Goal: Transaction & Acquisition: Purchase product/service

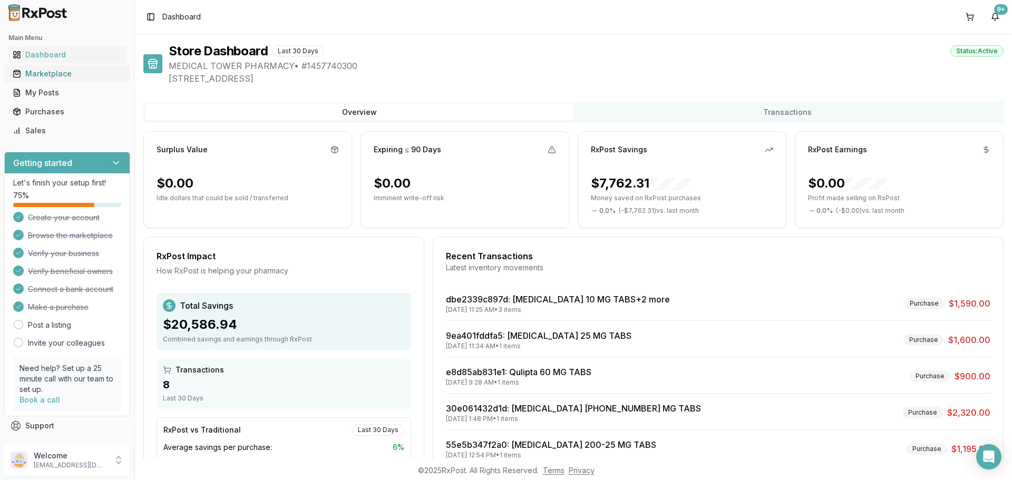
click at [70, 76] on div "Marketplace" at bounding box center [67, 74] width 109 height 11
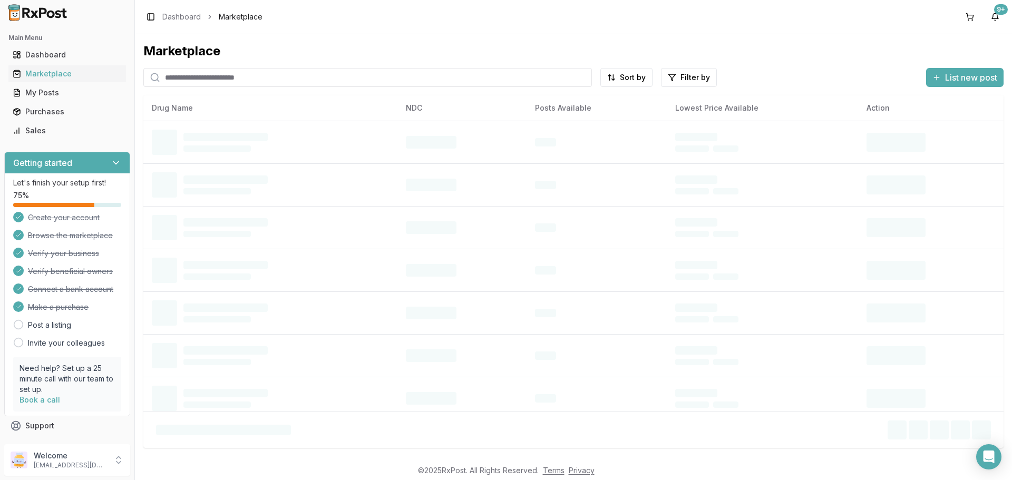
click at [283, 77] on input "search" at bounding box center [367, 77] width 449 height 19
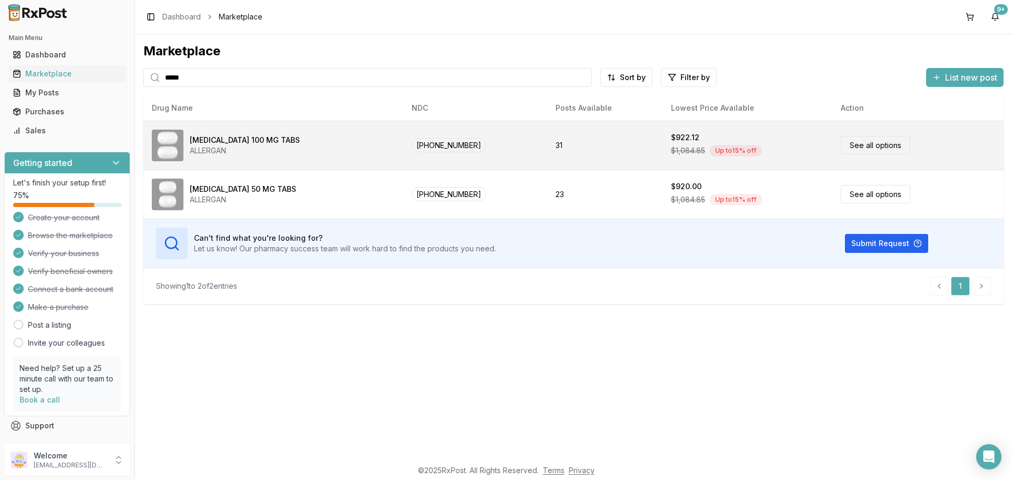
type input "*****"
click at [233, 141] on div "[MEDICAL_DATA] 100 MG TABS" at bounding box center [245, 140] width 110 height 11
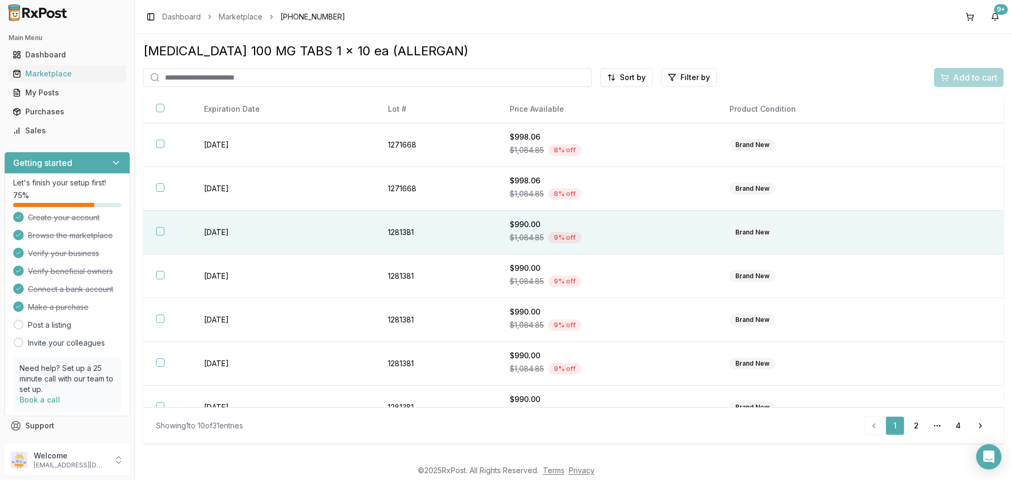
scroll to position [53, 0]
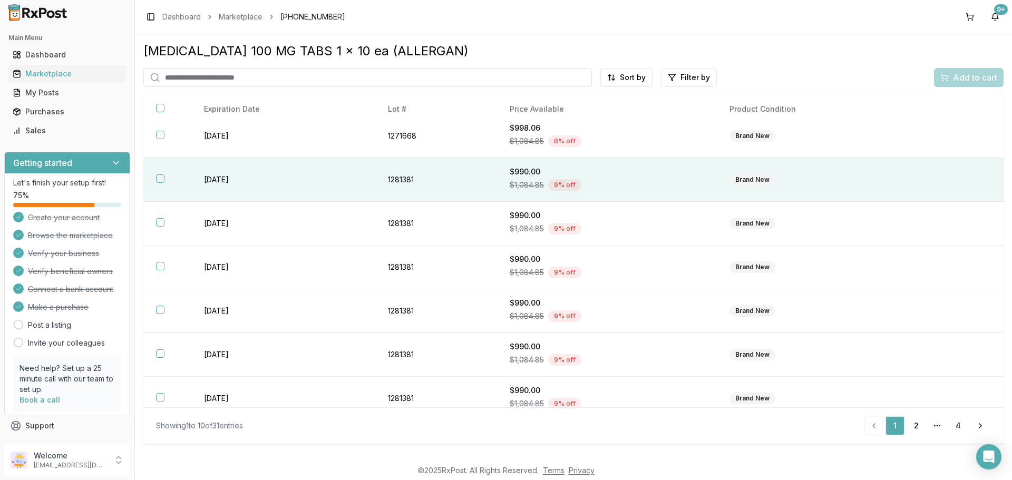
click at [160, 182] on button "button" at bounding box center [160, 178] width 8 height 8
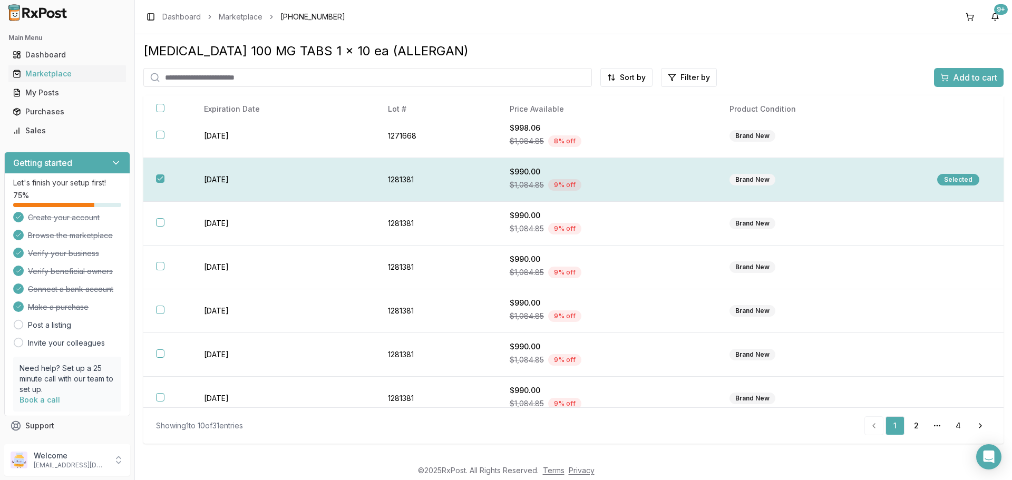
click at [526, 176] on div "$990.00" at bounding box center [607, 172] width 194 height 11
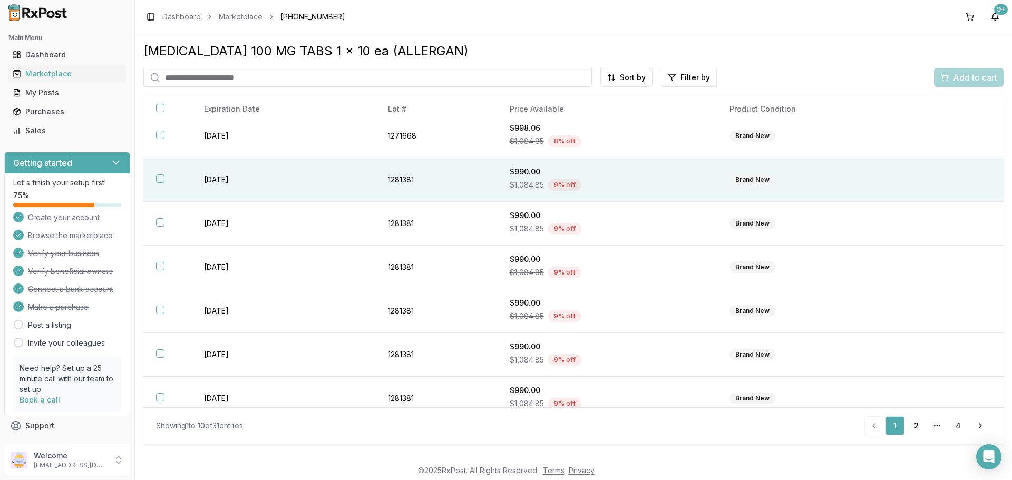
click at [526, 176] on div "$990.00" at bounding box center [607, 172] width 194 height 11
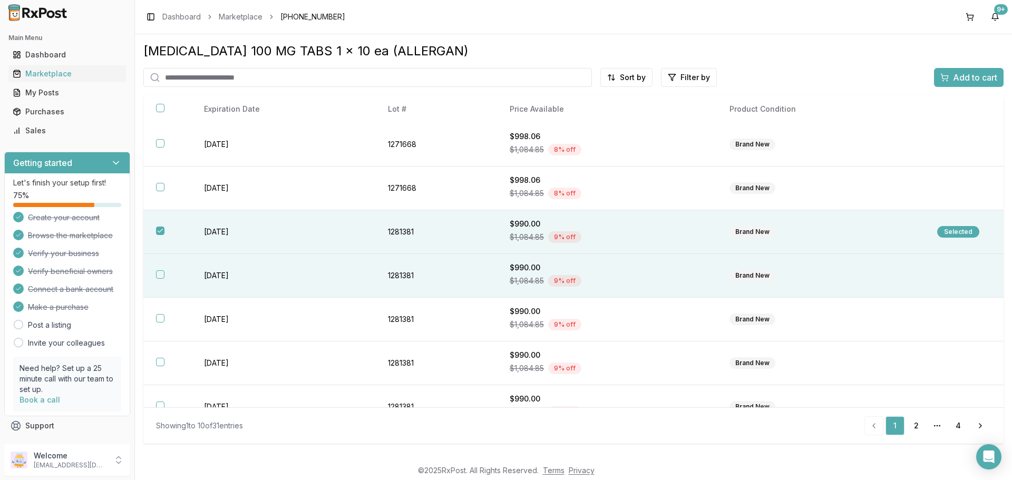
scroll to position [0, 0]
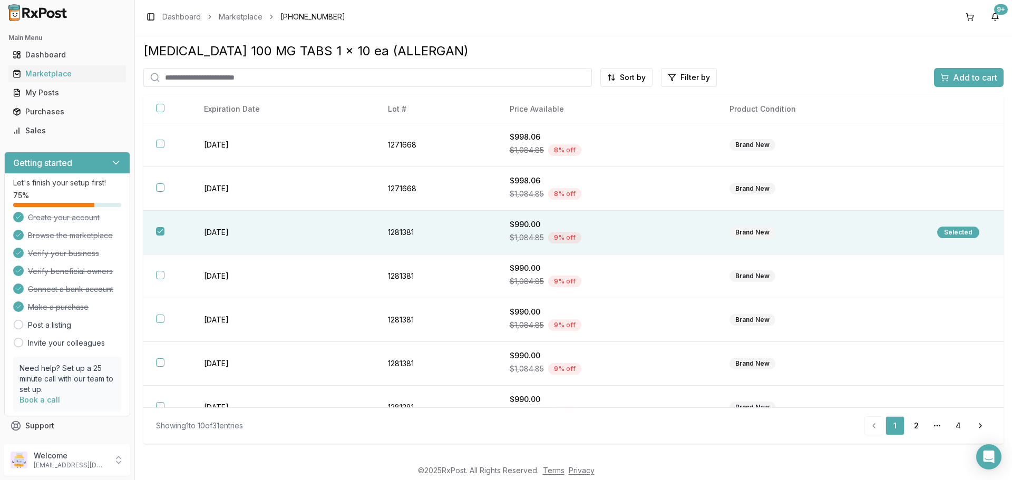
click at [983, 77] on span "Add to cart" at bounding box center [975, 77] width 44 height 13
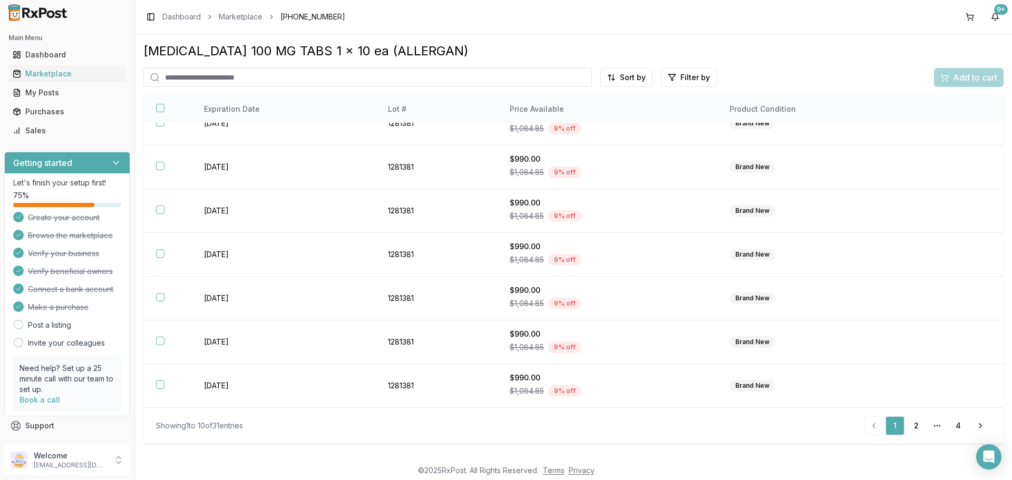
scroll to position [47, 0]
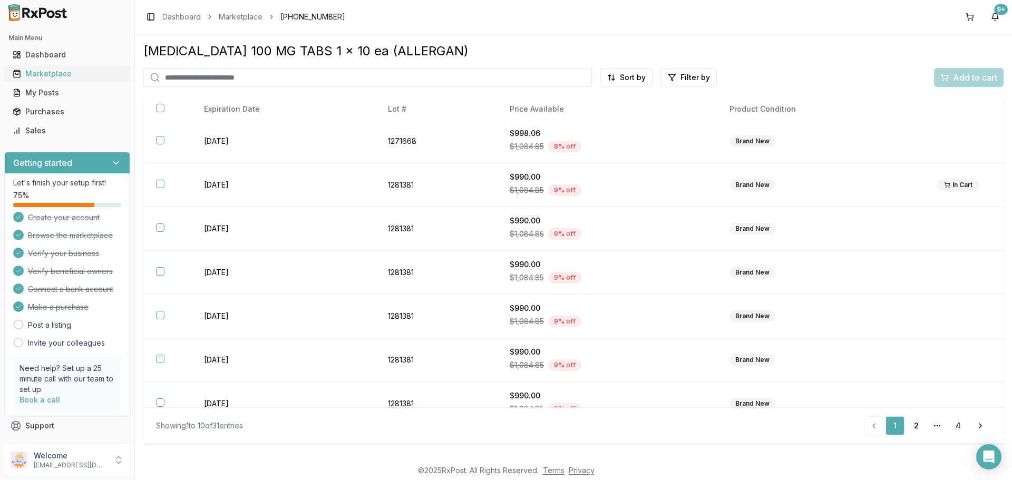
click at [23, 69] on div "Marketplace" at bounding box center [67, 74] width 109 height 11
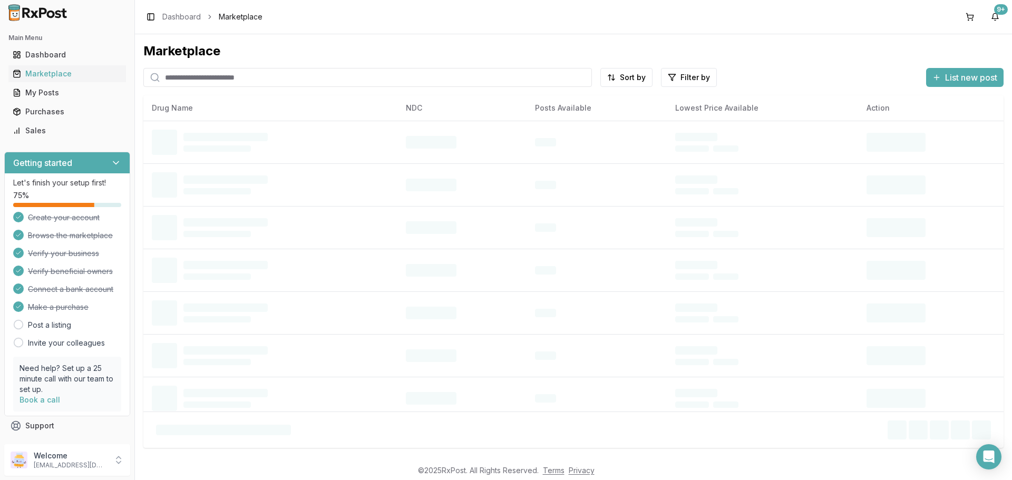
click at [186, 83] on input "search" at bounding box center [367, 77] width 449 height 19
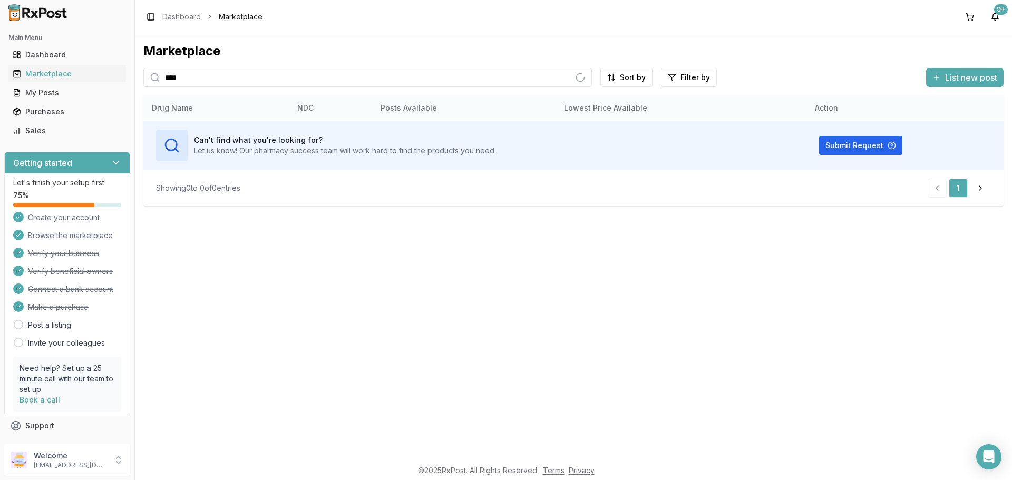
type input "*********"
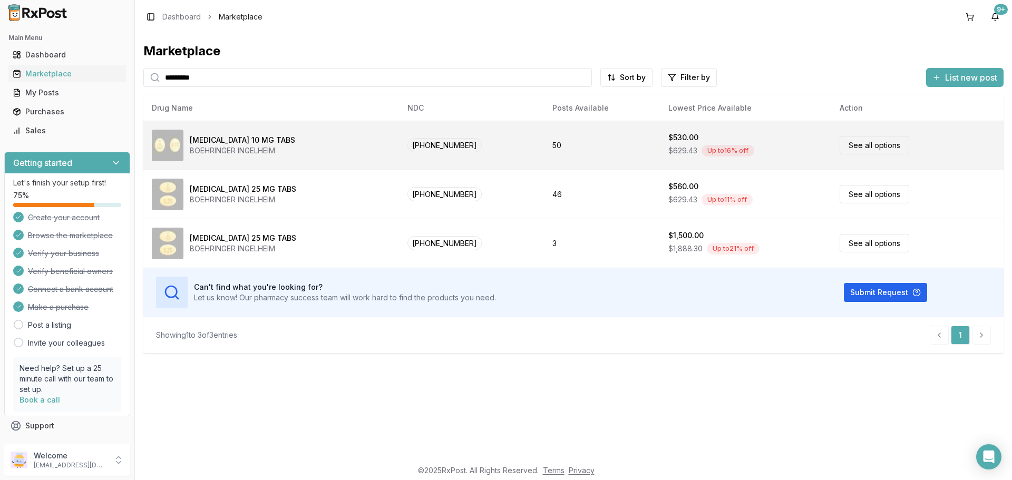
click at [208, 145] on div "BOEHRINGER INGELHEIM" at bounding box center [242, 150] width 105 height 11
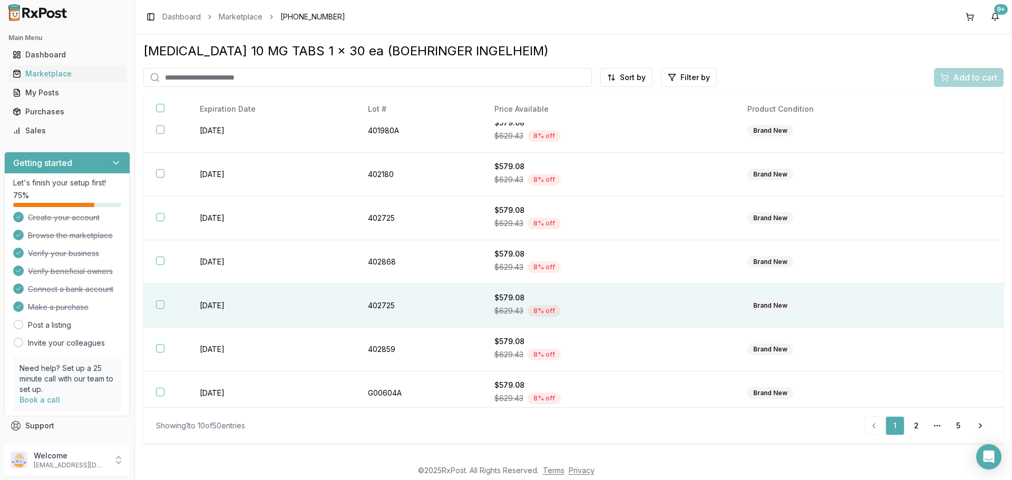
scroll to position [154, 0]
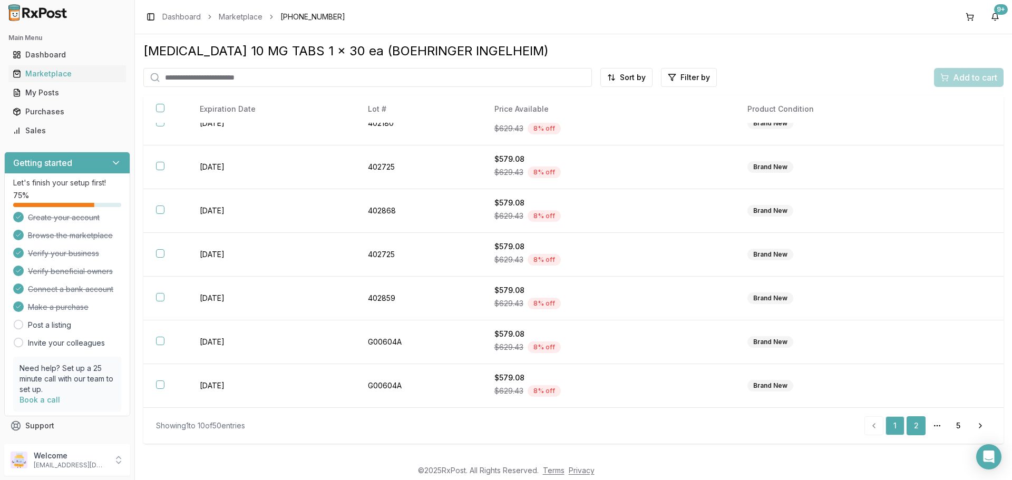
click at [919, 427] on link "2" at bounding box center [916, 425] width 19 height 19
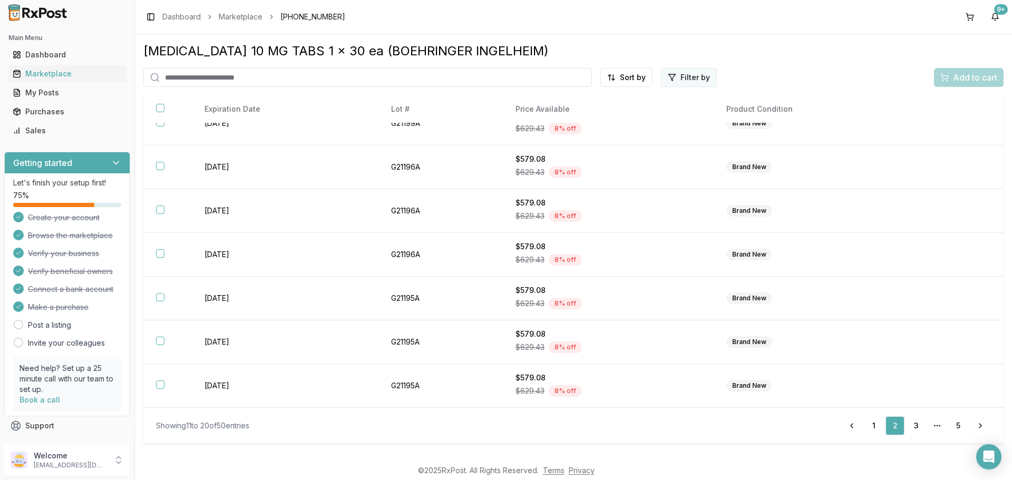
click at [689, 80] on html "Main Menu Dashboard Marketplace My Posts Purchases Sales Getting started Let's …" at bounding box center [506, 240] width 1012 height 480
click at [684, 90] on div "Brand New Label Residue Package Damaged Seal Broken" at bounding box center [638, 125] width 158 height 73
click at [686, 83] on html "Main Menu Dashboard Marketplace My Posts Purchases Sales Getting started Let's …" at bounding box center [506, 240] width 1012 height 480
click at [635, 84] on html "Main Menu Dashboard Marketplace My Posts Purchases Sales Getting started Let's …" at bounding box center [506, 240] width 1012 height 480
click at [616, 118] on div "Price (Low to High)" at bounding box center [601, 117] width 100 height 17
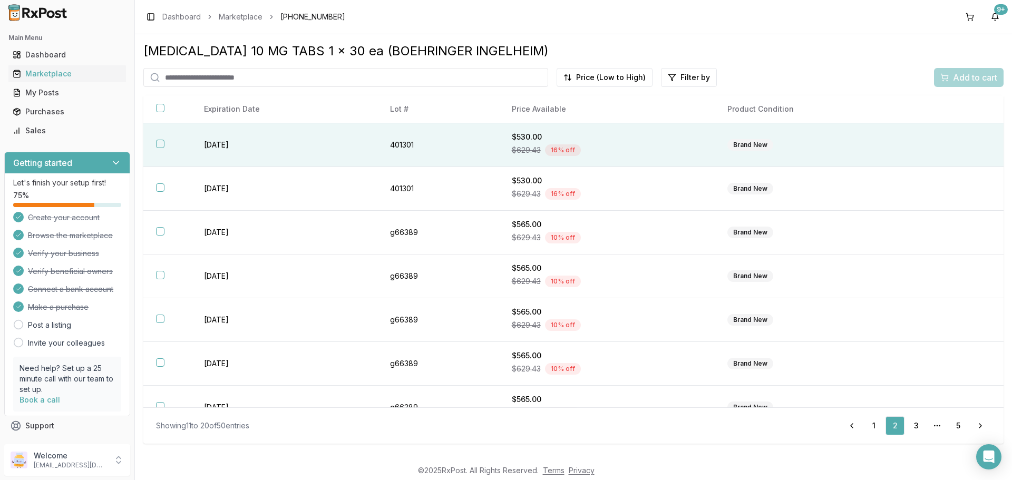
click at [158, 148] on th at bounding box center [167, 145] width 48 height 44
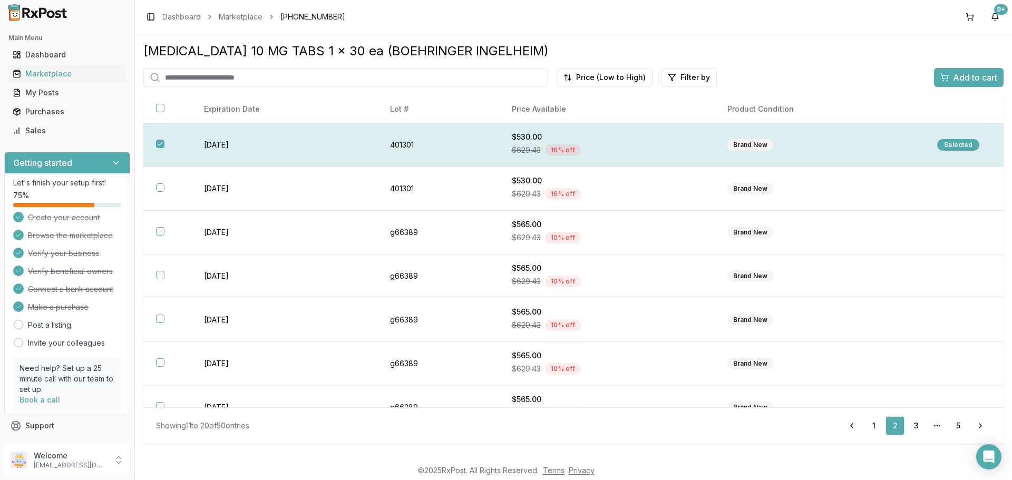
click at [836, 152] on td "Brand New" at bounding box center [820, 145] width 210 height 44
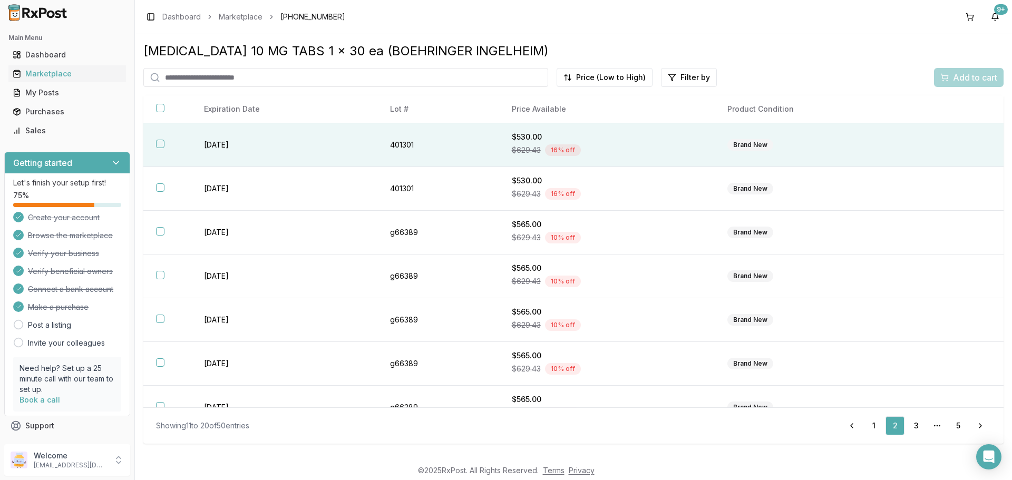
click at [158, 141] on button "button" at bounding box center [160, 144] width 8 height 8
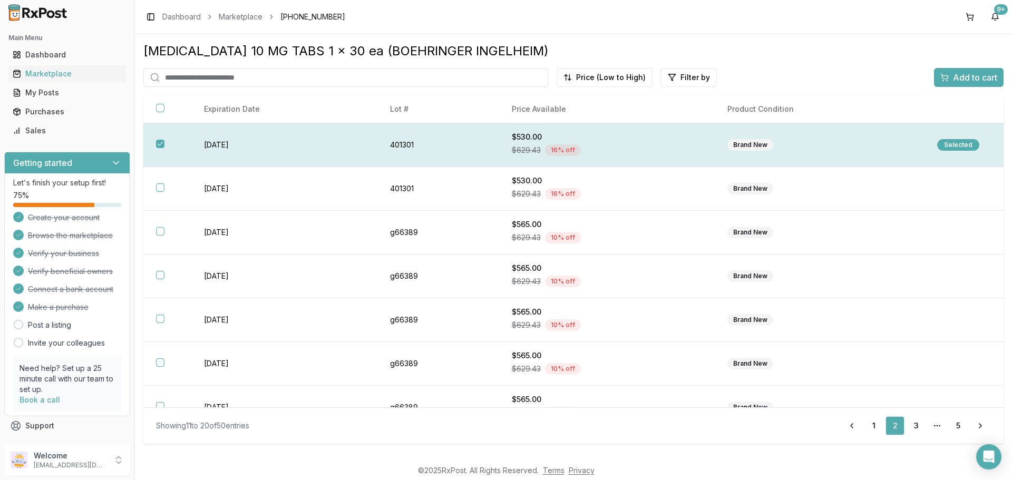
click at [950, 140] on div "Selected" at bounding box center [958, 145] width 42 height 12
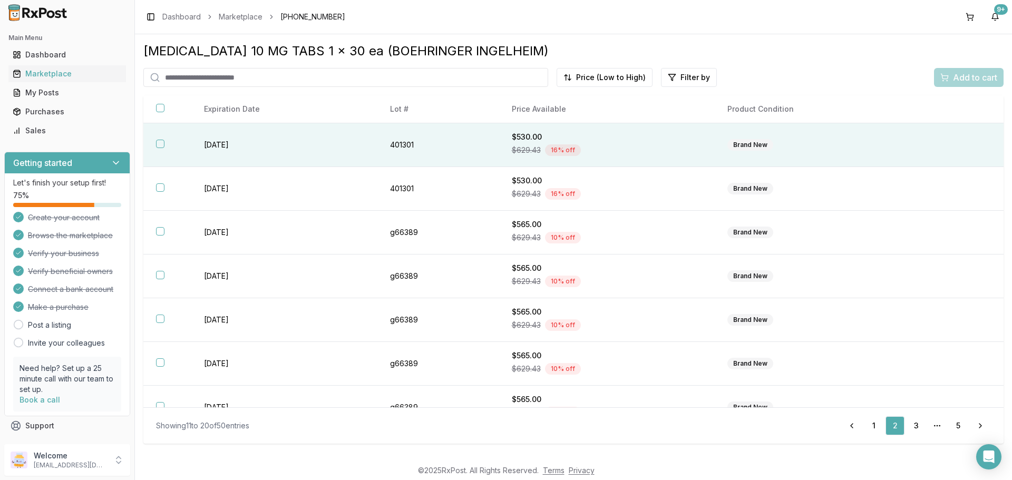
click at [156, 148] on th at bounding box center [167, 145] width 48 height 44
click at [989, 78] on span "Add to cart" at bounding box center [975, 77] width 44 height 13
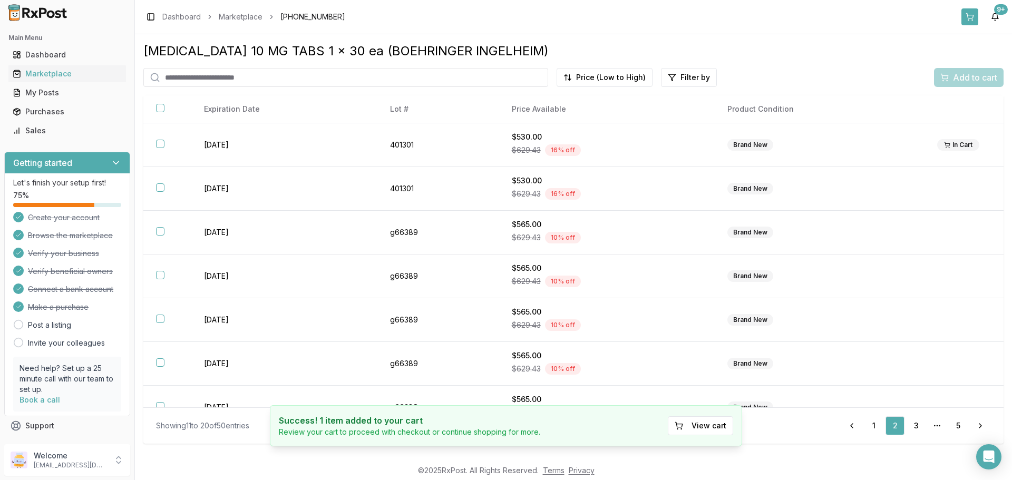
click at [965, 17] on button at bounding box center [969, 16] width 17 height 17
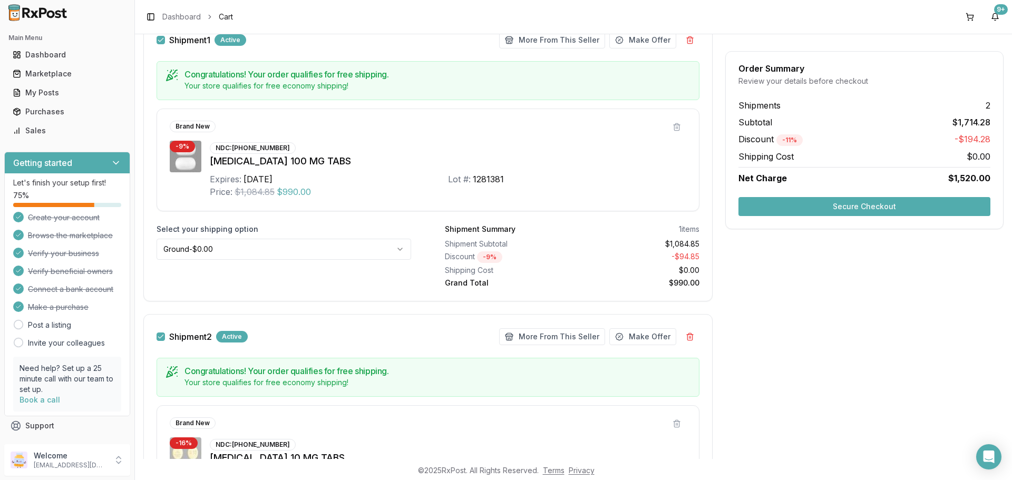
scroll to position [129, 0]
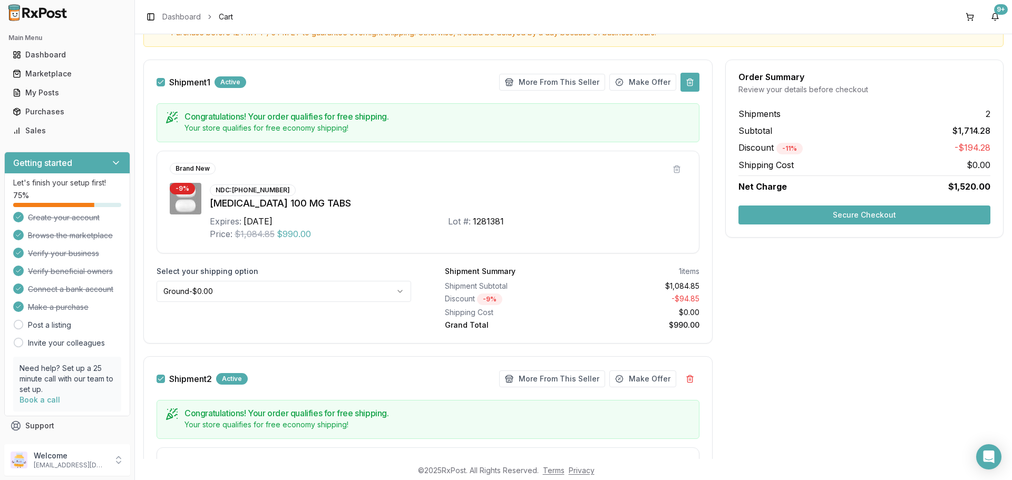
click at [687, 85] on button at bounding box center [689, 82] width 19 height 19
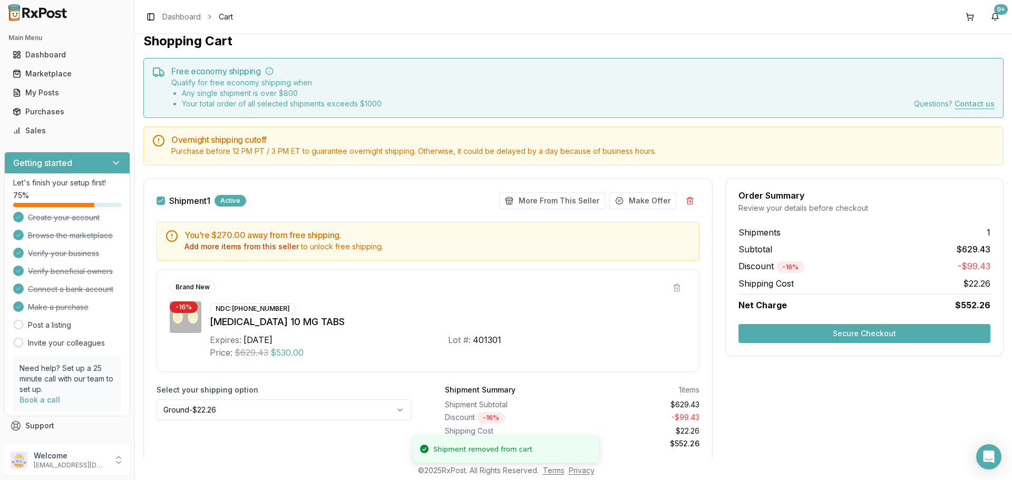
scroll to position [0, 0]
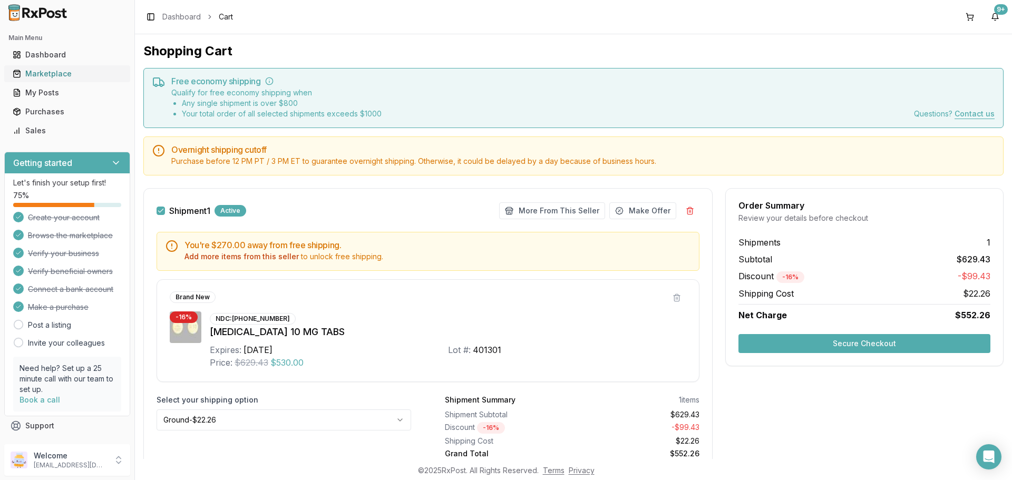
click at [51, 76] on div "Marketplace" at bounding box center [67, 74] width 109 height 11
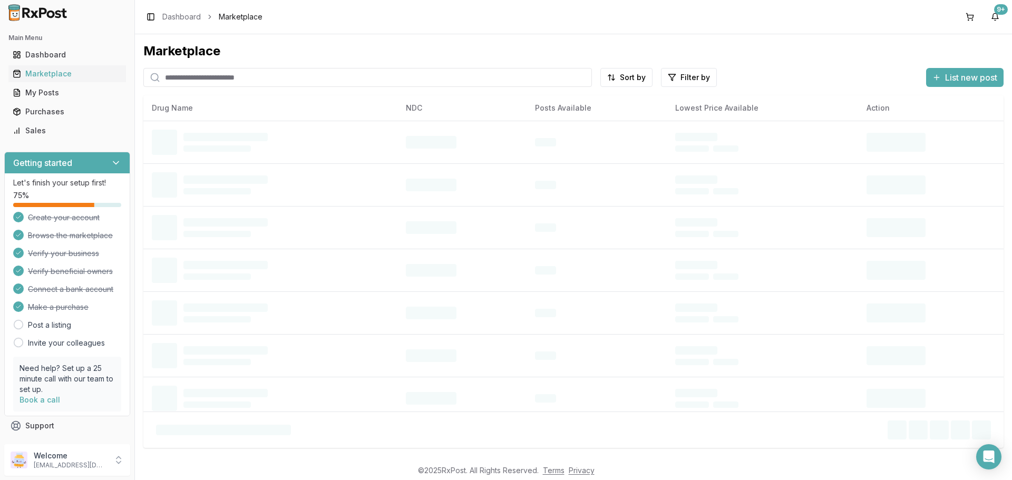
click at [305, 74] on input "search" at bounding box center [367, 77] width 449 height 19
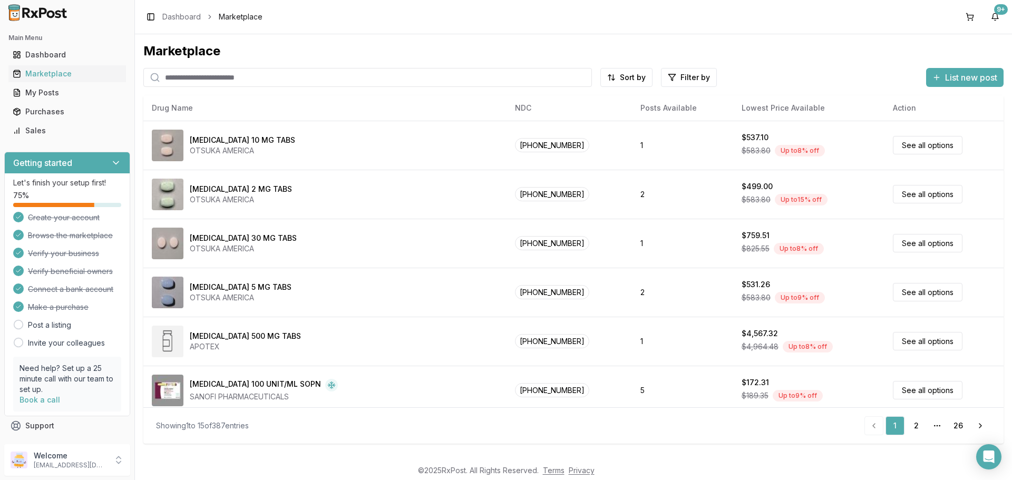
click at [313, 74] on input "search" at bounding box center [367, 77] width 449 height 19
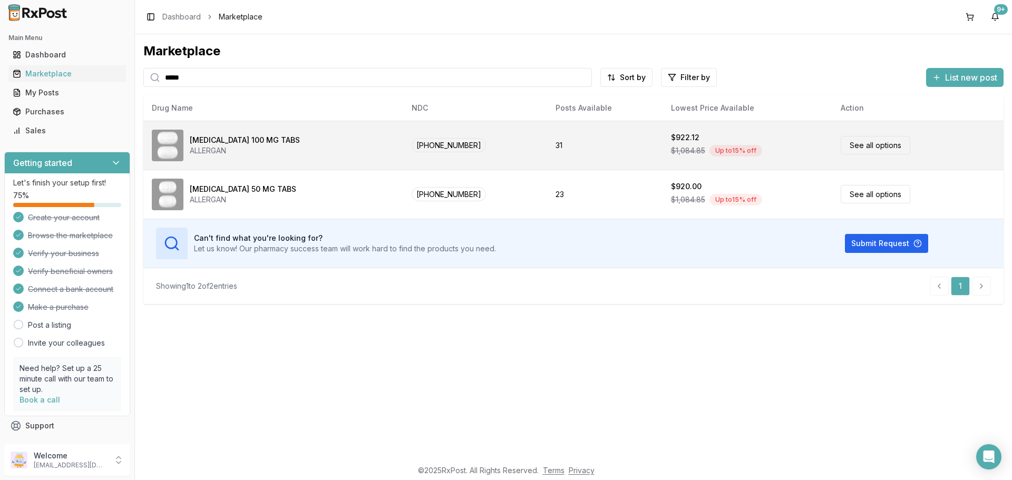
type input "*****"
click at [325, 150] on div "[MEDICAL_DATA] 100 MG TABS ALLERGAN" at bounding box center [273, 146] width 243 height 32
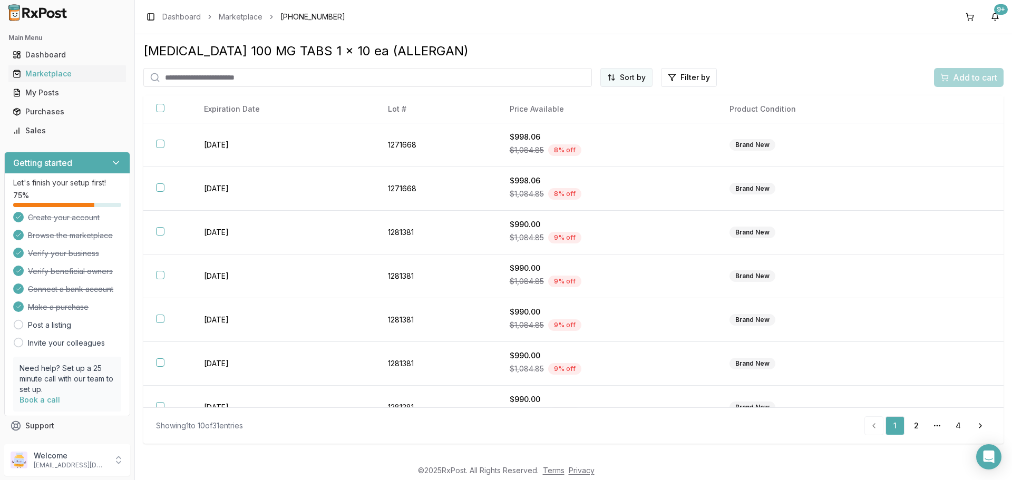
click at [630, 82] on html "Main Menu Dashboard Marketplace My Posts Purchases Sales Getting started Let's …" at bounding box center [506, 240] width 1012 height 480
click at [616, 115] on div "Price (Low to High)" at bounding box center [601, 117] width 100 height 17
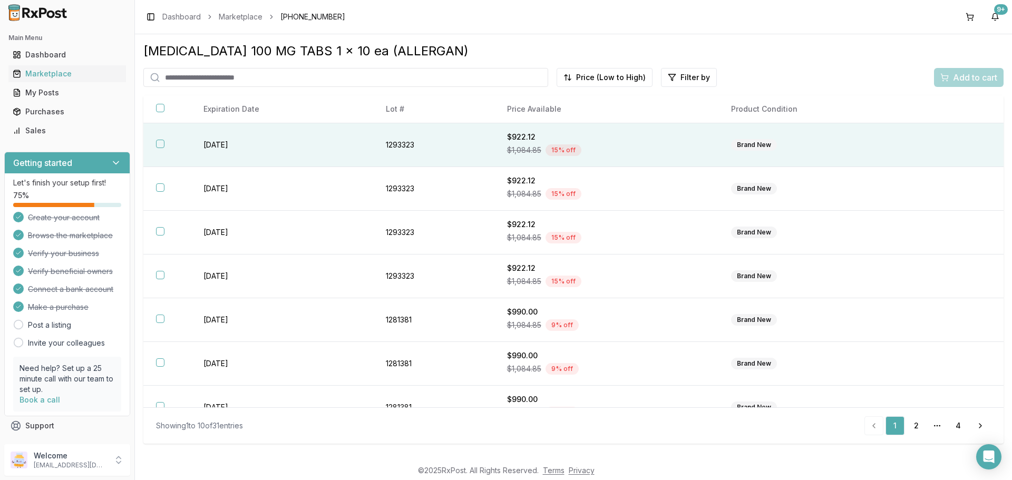
click at [163, 148] on button "button" at bounding box center [160, 144] width 8 height 8
click at [955, 73] on span "Add to cart" at bounding box center [975, 77] width 44 height 13
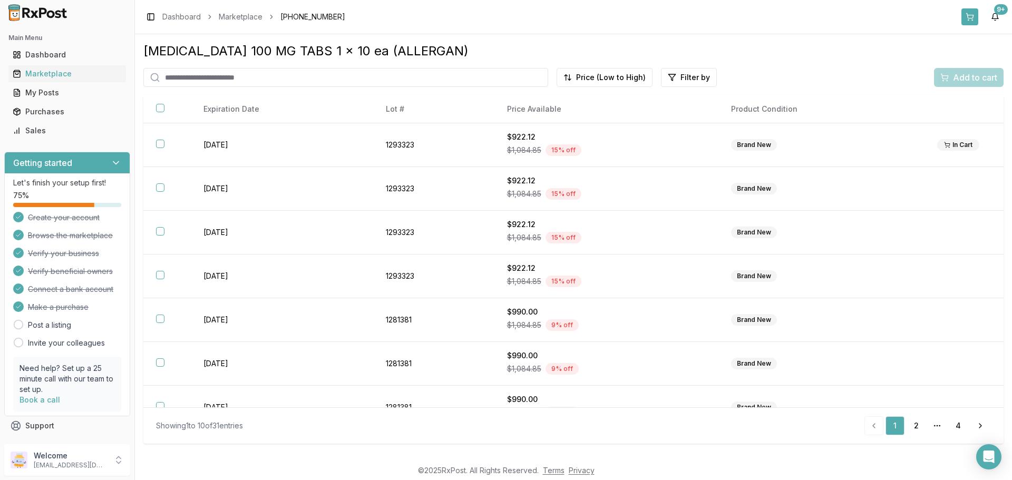
click at [970, 22] on button at bounding box center [969, 16] width 17 height 17
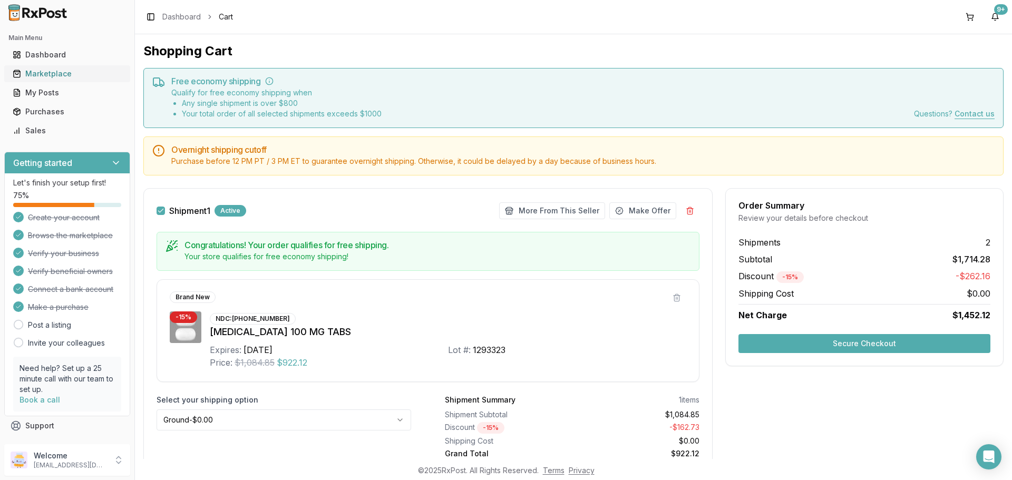
click at [33, 78] on div "Marketplace" at bounding box center [67, 74] width 109 height 11
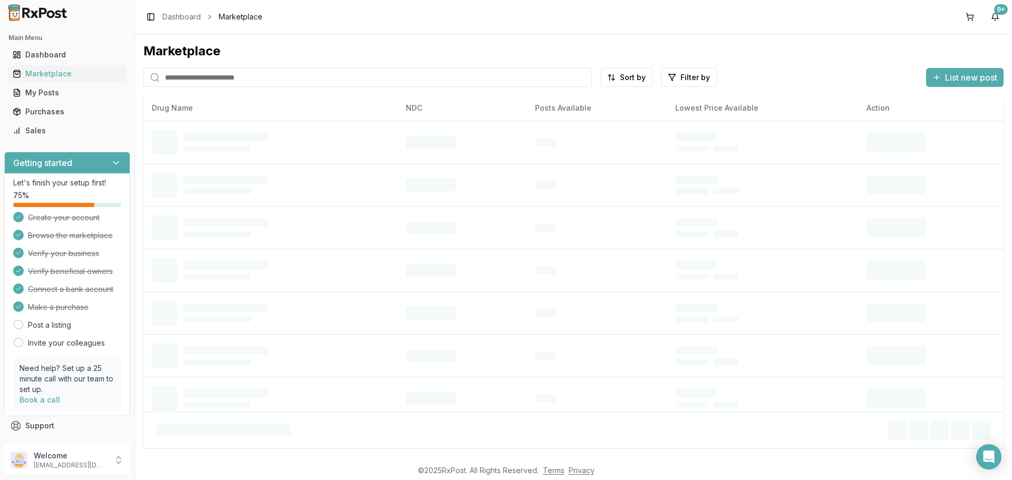
click at [266, 77] on input "search" at bounding box center [367, 77] width 449 height 19
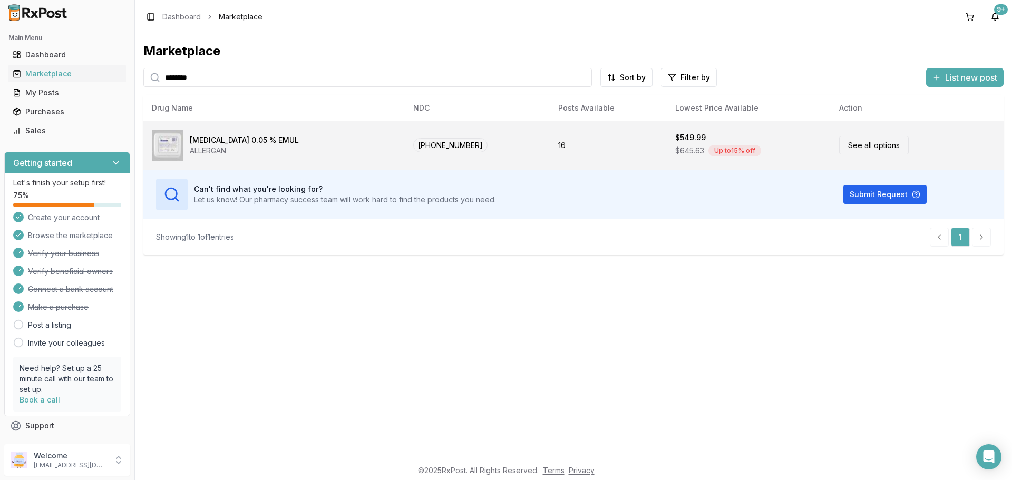
type input "********"
click at [264, 148] on div "ALLERGAN" at bounding box center [244, 150] width 109 height 11
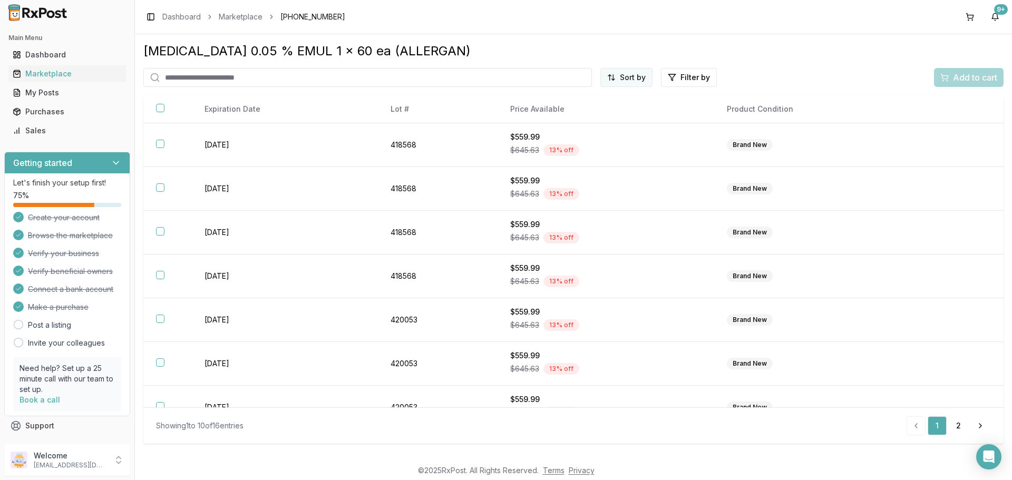
click at [630, 79] on html "Main Menu Dashboard Marketplace My Posts Purchases Sales Getting started Let's …" at bounding box center [506, 240] width 1012 height 480
click at [602, 118] on div "Price (Low to High)" at bounding box center [601, 117] width 100 height 17
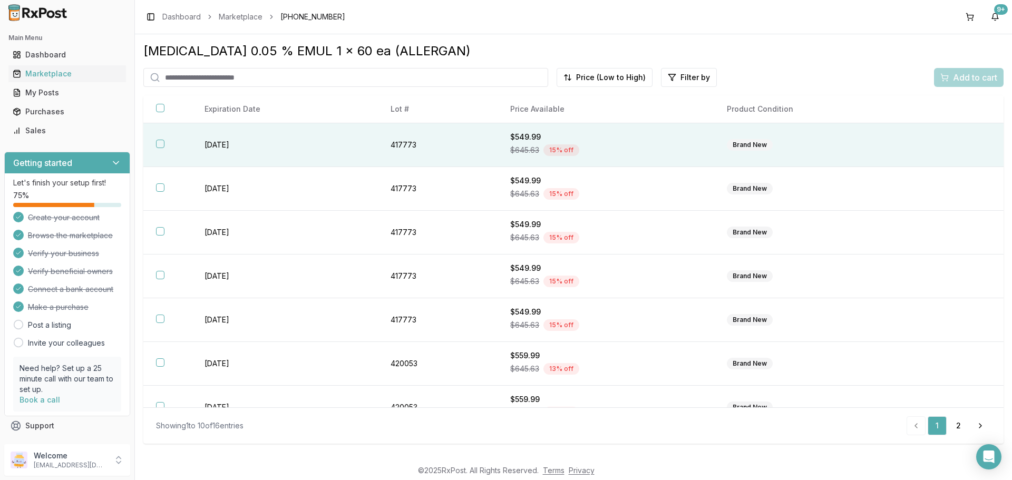
click at [161, 147] on button "button" at bounding box center [160, 144] width 8 height 8
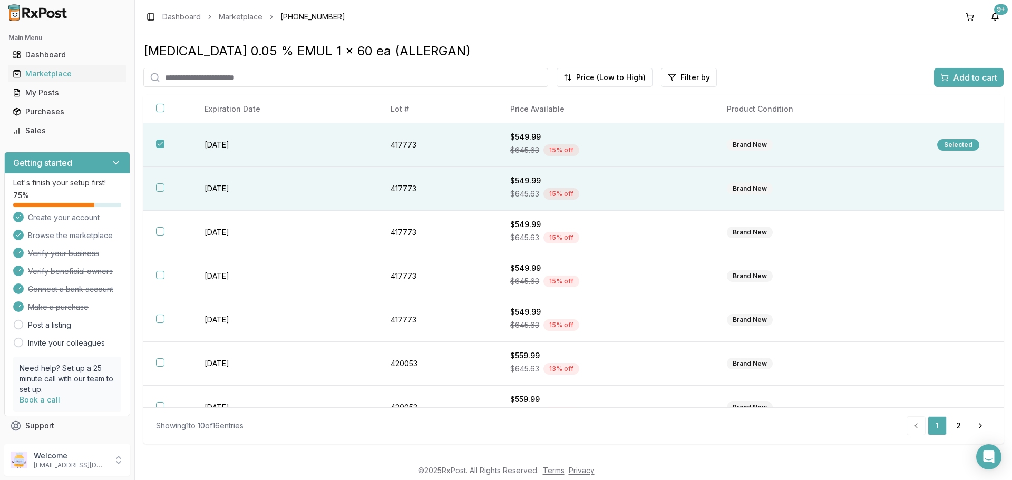
click at [146, 191] on th at bounding box center [167, 189] width 48 height 44
click at [965, 74] on span "Add to cart" at bounding box center [975, 77] width 44 height 13
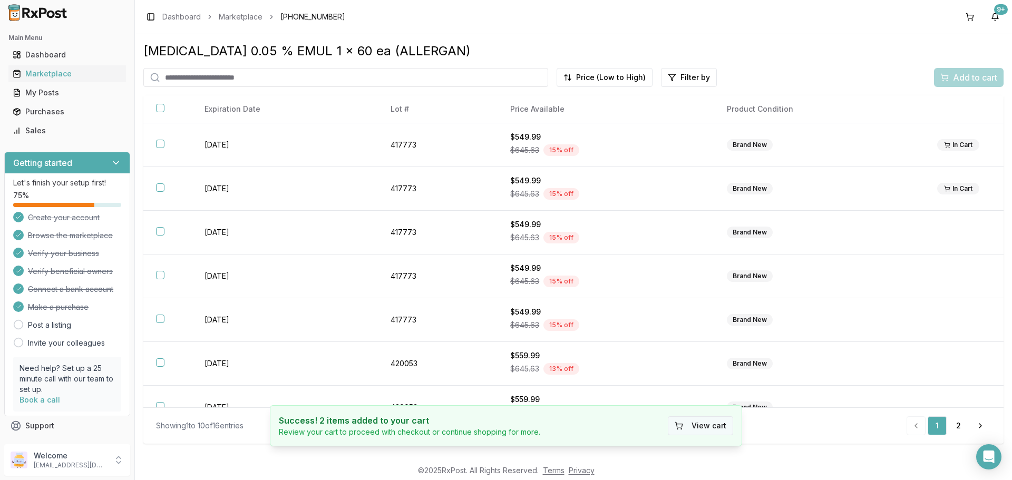
click at [689, 427] on button "View cart" at bounding box center [700, 425] width 65 height 19
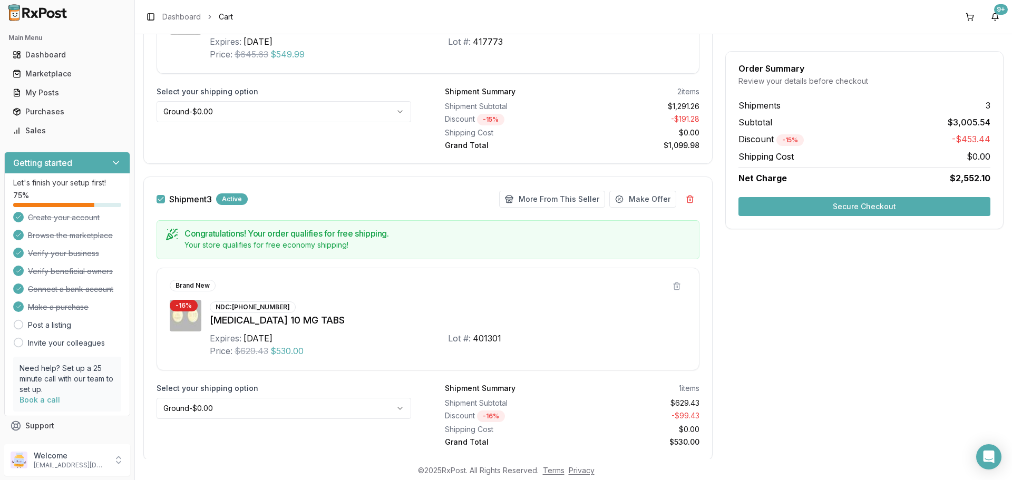
scroll to position [747, 0]
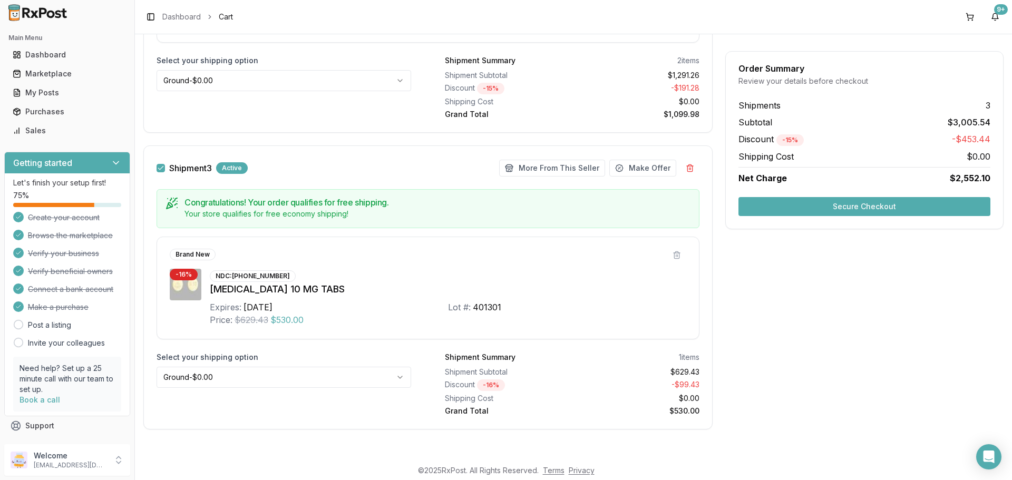
click at [869, 201] on button "Secure Checkout" at bounding box center [864, 206] width 252 height 19
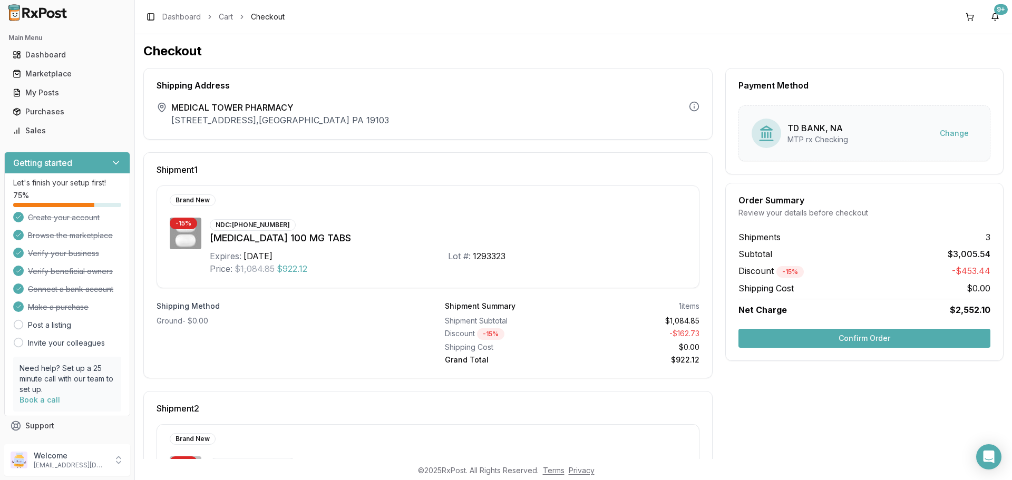
click at [850, 341] on button "Confirm Order" at bounding box center [864, 338] width 252 height 19
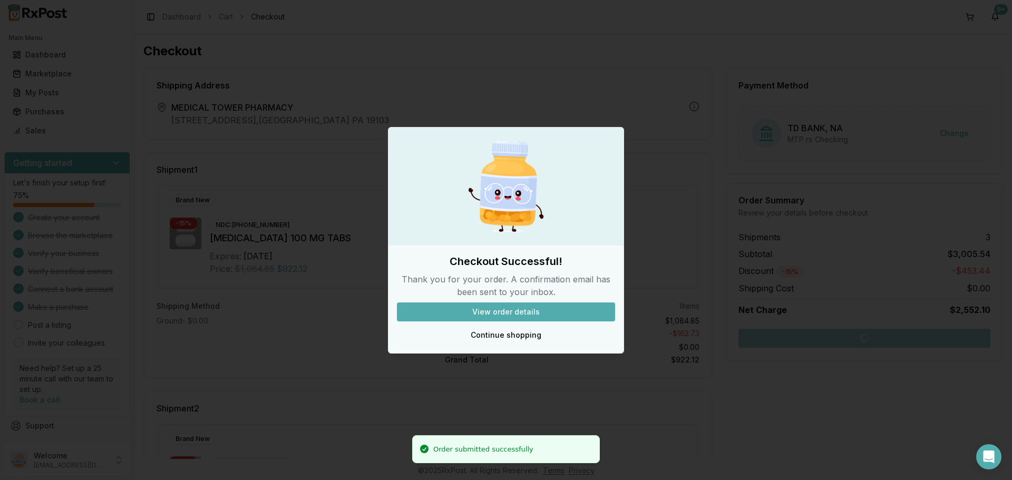
click at [534, 313] on button "View order details" at bounding box center [506, 312] width 218 height 19
